Goal: Task Accomplishment & Management: Use online tool/utility

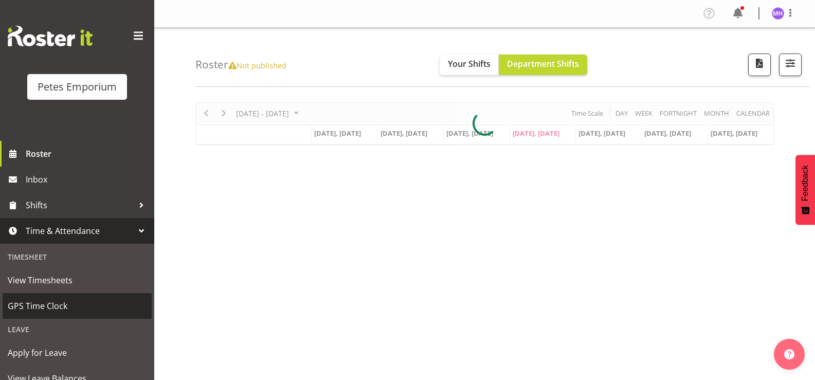
click at [49, 310] on span "GPS Time Clock" at bounding box center [77, 305] width 139 height 15
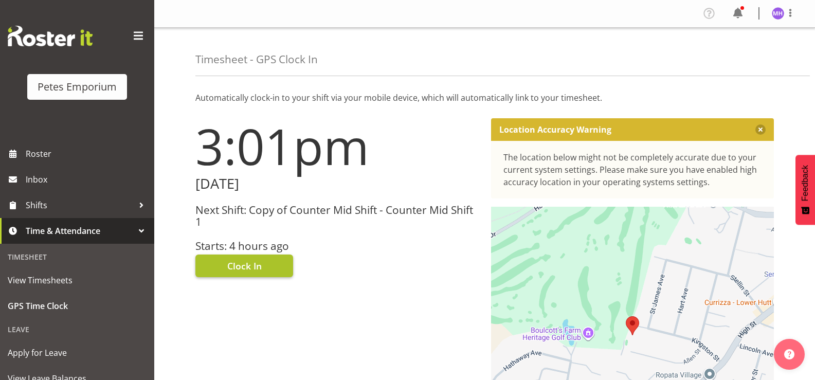
click at [259, 265] on span "Clock In" at bounding box center [244, 265] width 34 height 13
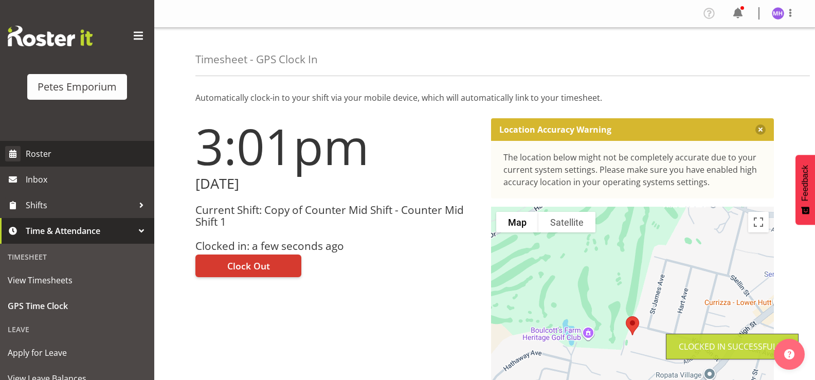
click at [74, 150] on span "Roster" at bounding box center [87, 153] width 123 height 15
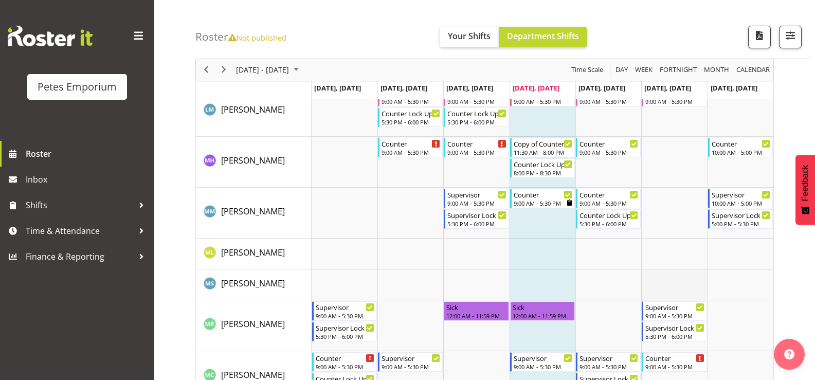
scroll to position [514, 0]
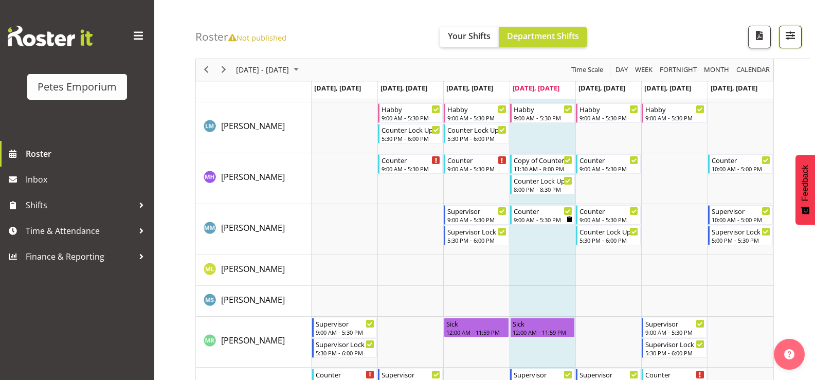
click at [797, 38] on span "button" at bounding box center [790, 35] width 13 height 13
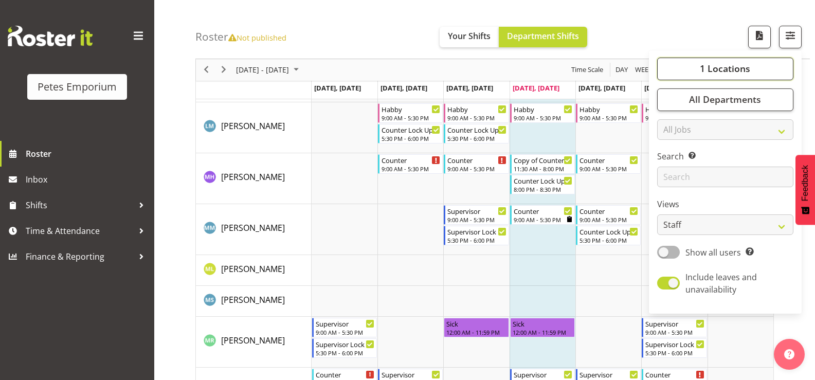
click at [752, 65] on button "1 Locations" at bounding box center [725, 69] width 136 height 23
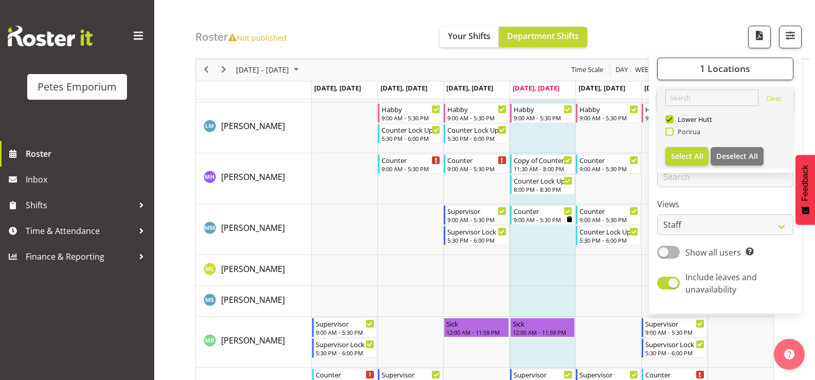
click at [692, 133] on span "Porirua" at bounding box center [687, 132] width 27 height 8
click at [672, 133] on input "Porirua" at bounding box center [668, 132] width 7 height 7
checkbox input "true"
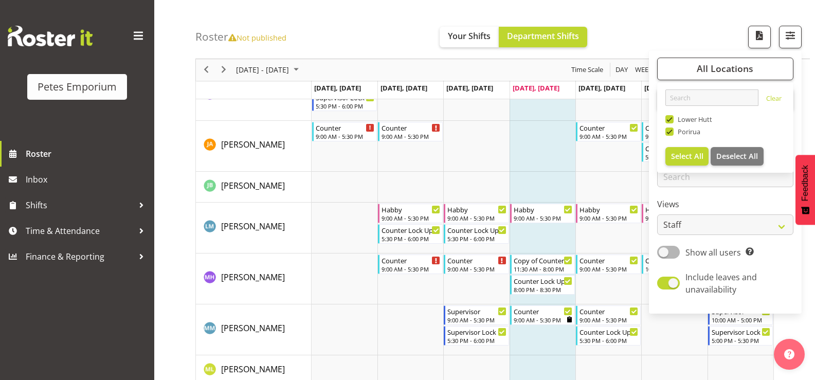
click at [629, 27] on div "Roster Not published Your Shifts Department Shifts All Locations Clear [GEOGRAP…" at bounding box center [502, 29] width 615 height 59
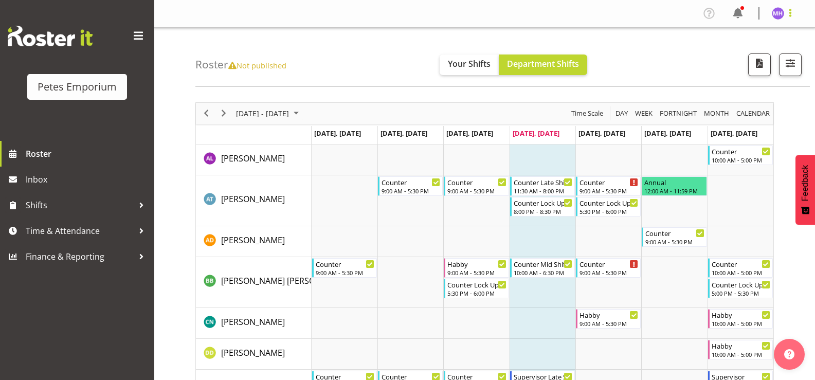
click at [785, 10] on span at bounding box center [790, 13] width 12 height 12
click at [744, 57] on link "Log Out" at bounding box center [747, 54] width 99 height 19
